Goal: Task Accomplishment & Management: Manage account settings

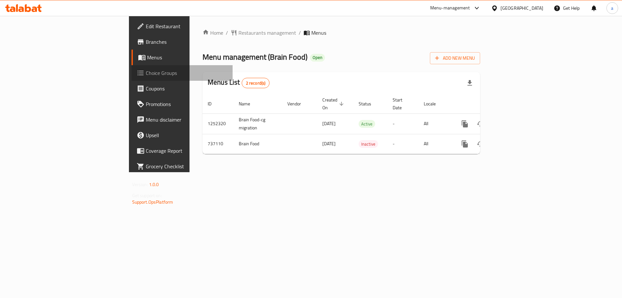
click at [146, 75] on span "Choice Groups" at bounding box center [187, 73] width 82 height 8
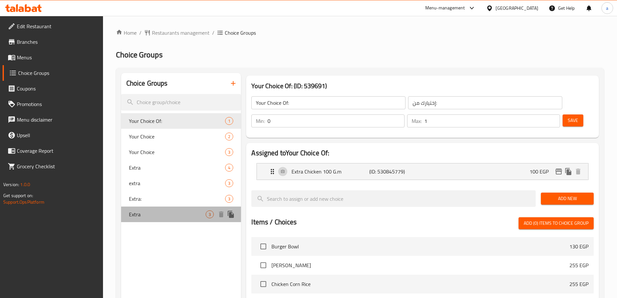
click at [158, 214] on span "Extra" at bounding box center [167, 214] width 77 height 8
type input "Extra"
type input "اضافه"
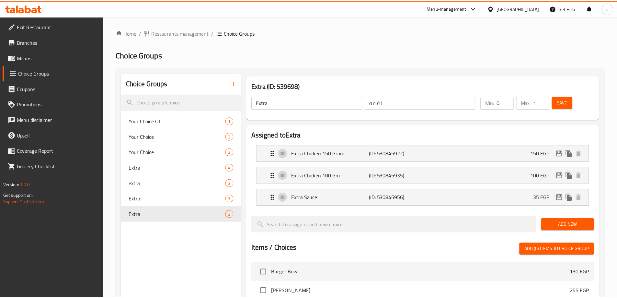
scroll to position [212, 0]
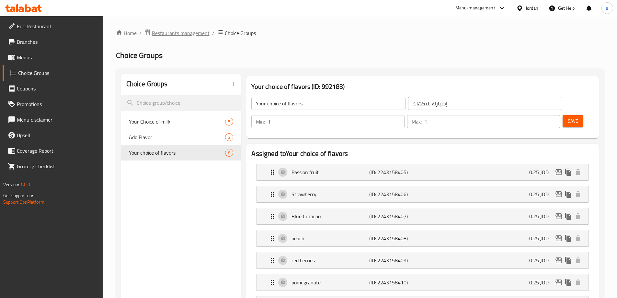
click at [184, 36] on span "Restaurants management" at bounding box center [181, 33] width 58 height 8
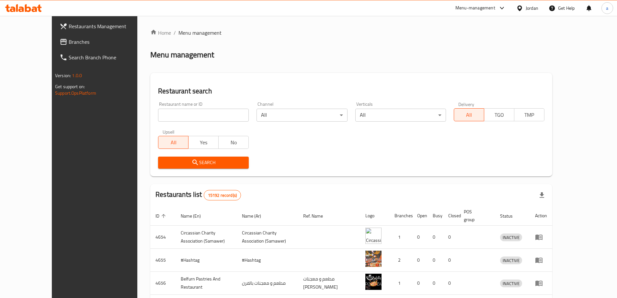
click at [69, 43] on span "Branches" at bounding box center [109, 42] width 81 height 8
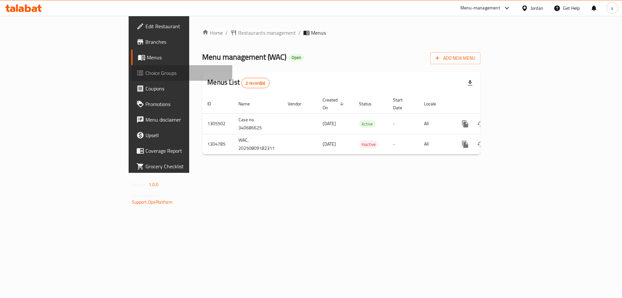
click at [145, 72] on span "Choice Groups" at bounding box center [186, 73] width 82 height 8
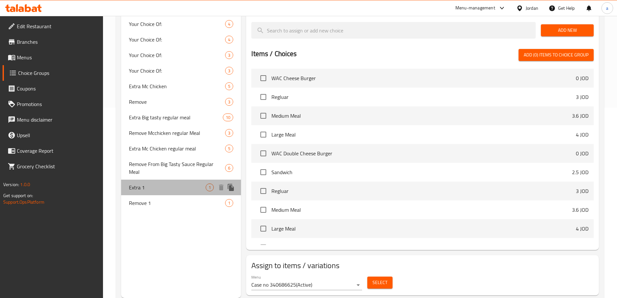
click at [157, 179] on div "Extra 1 1" at bounding box center [181, 187] width 120 height 16
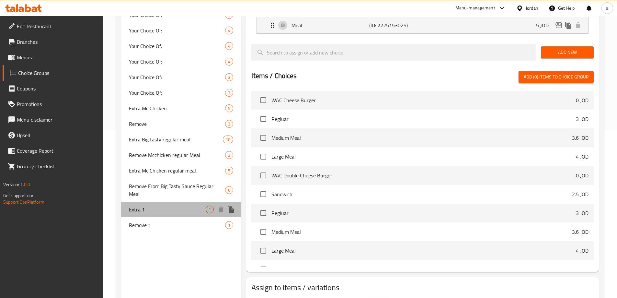
type input "Extra 1"
type input "إضافي 1"
type input "0"
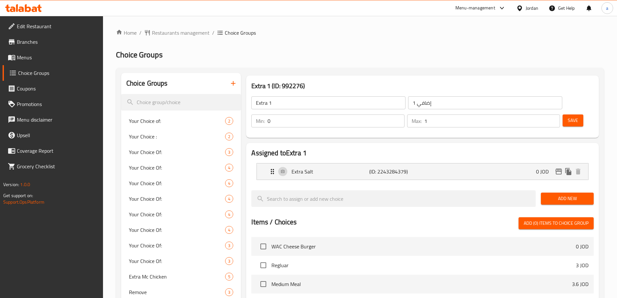
click at [357, 60] on h2 "Choice Groups" at bounding box center [360, 55] width 488 height 10
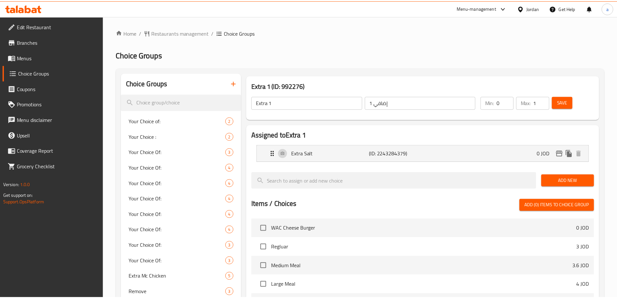
scroll to position [168, 0]
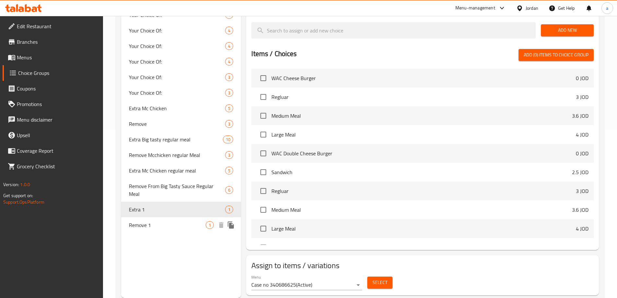
drag, startPoint x: 169, startPoint y: 222, endPoint x: 178, endPoint y: 217, distance: 9.7
click at [169, 222] on div "Remove 1 1" at bounding box center [181, 225] width 120 height 16
type input "Remove 1"
type input "إزالة 1"
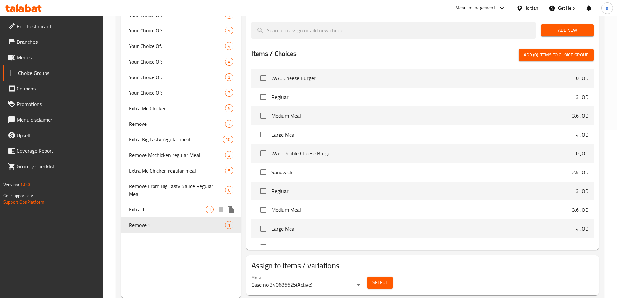
click at [161, 205] on span "Extra 1" at bounding box center [167, 209] width 77 height 8
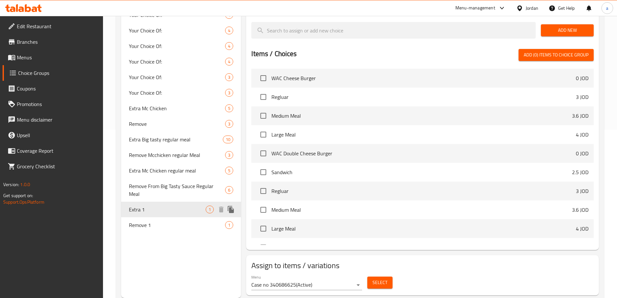
type input "Extra 1"
type input "إضافي 1"
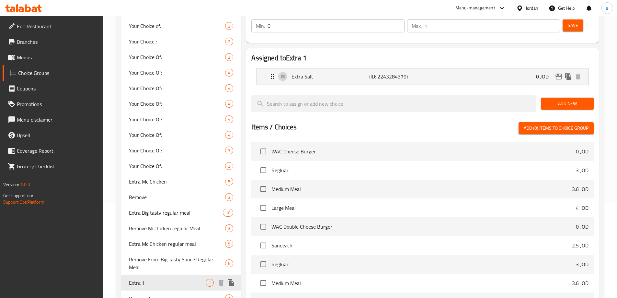
scroll to position [39, 0]
